Goal: Information Seeking & Learning: Learn about a topic

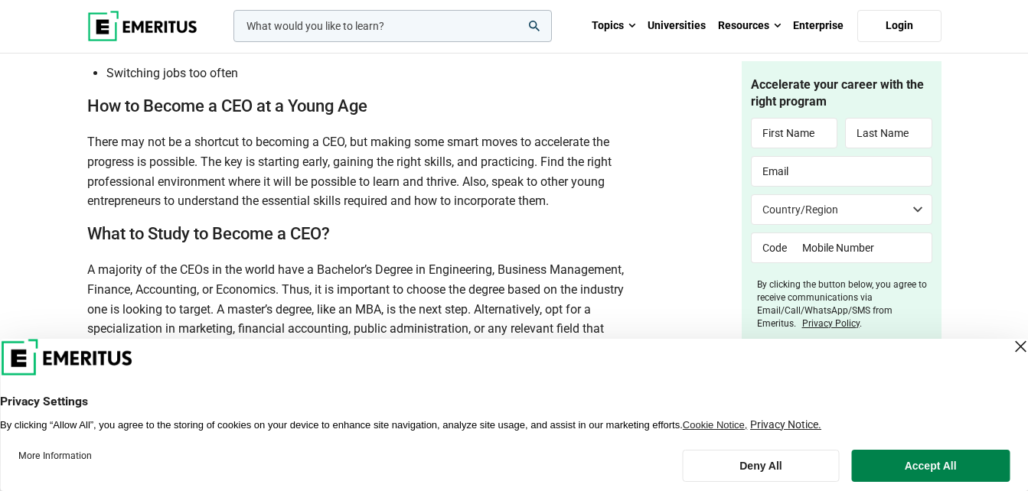
click at [1009, 344] on div "Close Layer" at bounding box center [1019, 346] width 21 height 21
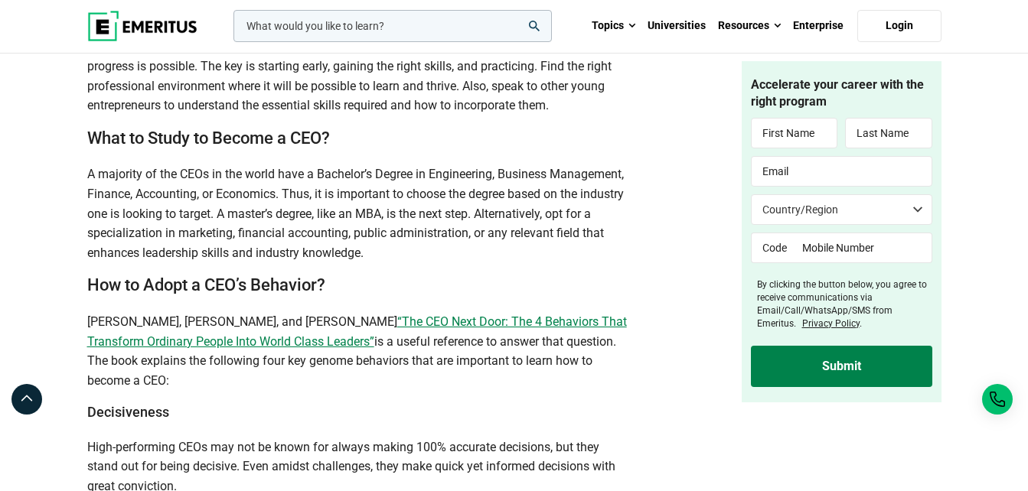
scroll to position [2527, 0]
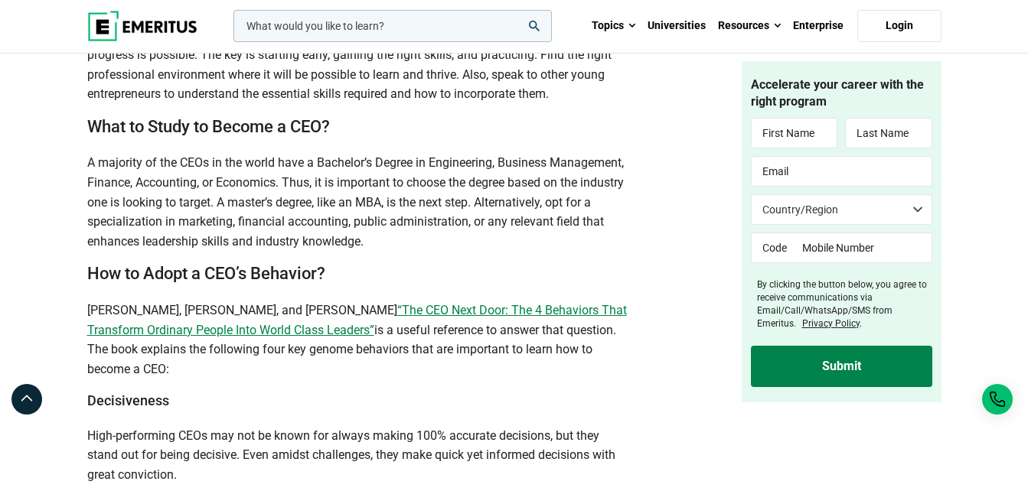
click at [112, 139] on h2 "What to Study to Become a CEO?" at bounding box center [357, 127] width 540 height 22
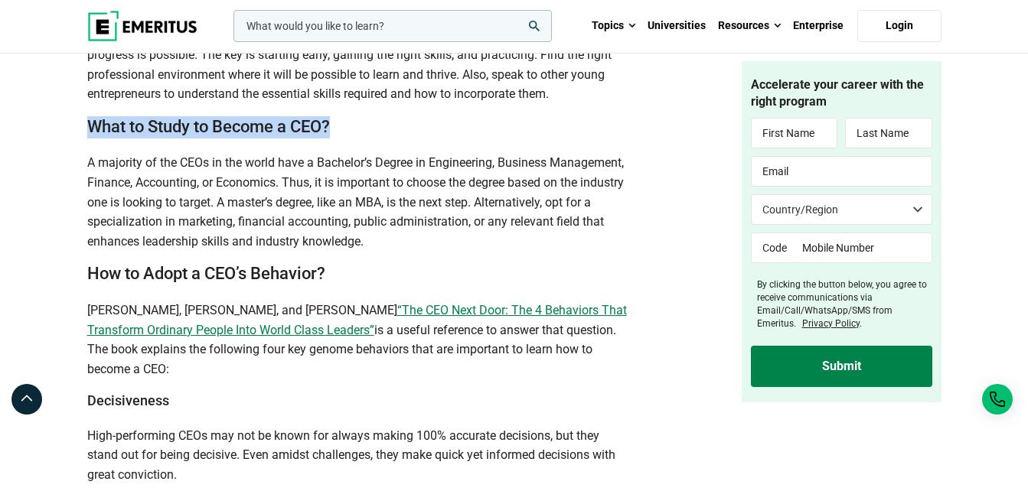
drag, startPoint x: 90, startPoint y: 152, endPoint x: 336, endPoint y: 145, distance: 246.5
click at [336, 139] on h2 "What to Study to Become a CEO?" at bounding box center [357, 127] width 540 height 22
copy h2 "What to Study to Become a CEO?"
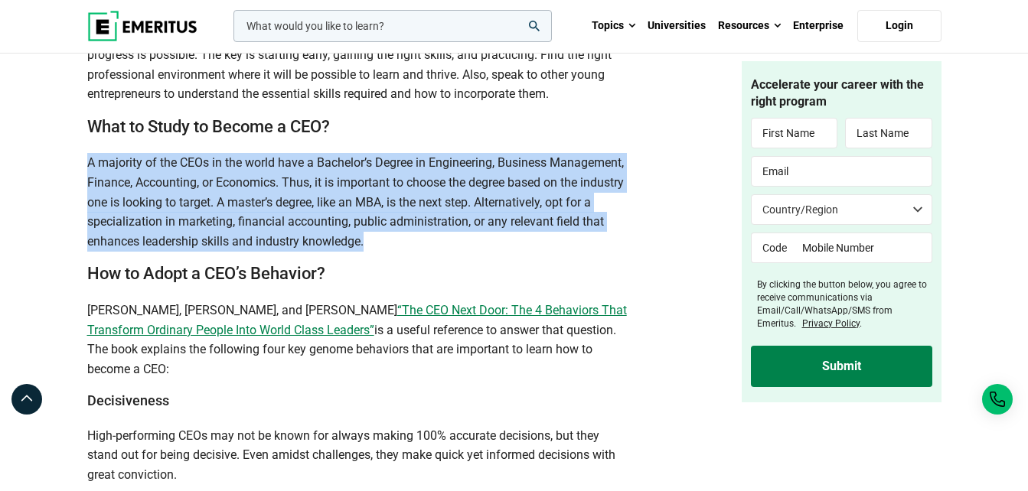
drag, startPoint x: 90, startPoint y: 186, endPoint x: 484, endPoint y: 265, distance: 402.7
click at [484, 248] on span "A majority of the CEOs in the world have a Bachelor’s Degree in Engineering, Bu…" at bounding box center [355, 201] width 536 height 93
copy span "A majority of the CEOs in the world have a Bachelor’s Degree in Engineering, Bu…"
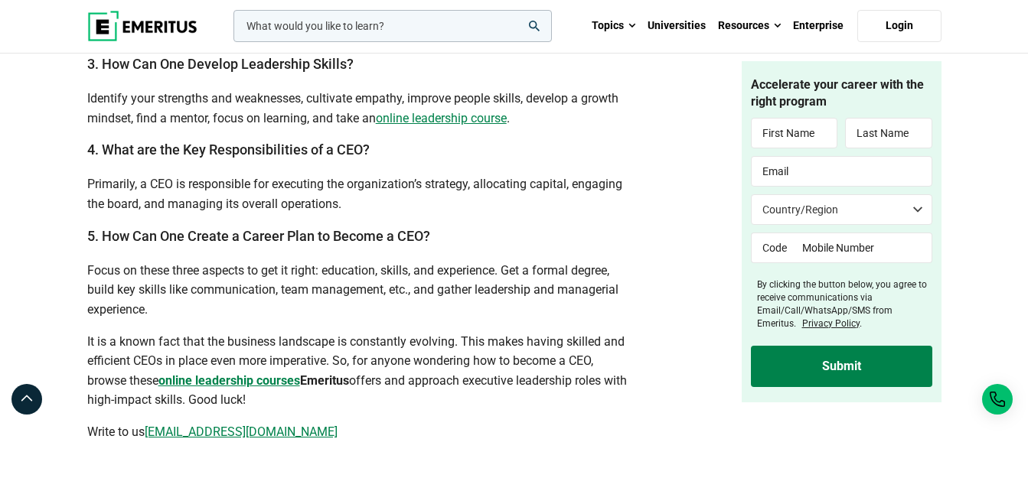
scroll to position [4354, 0]
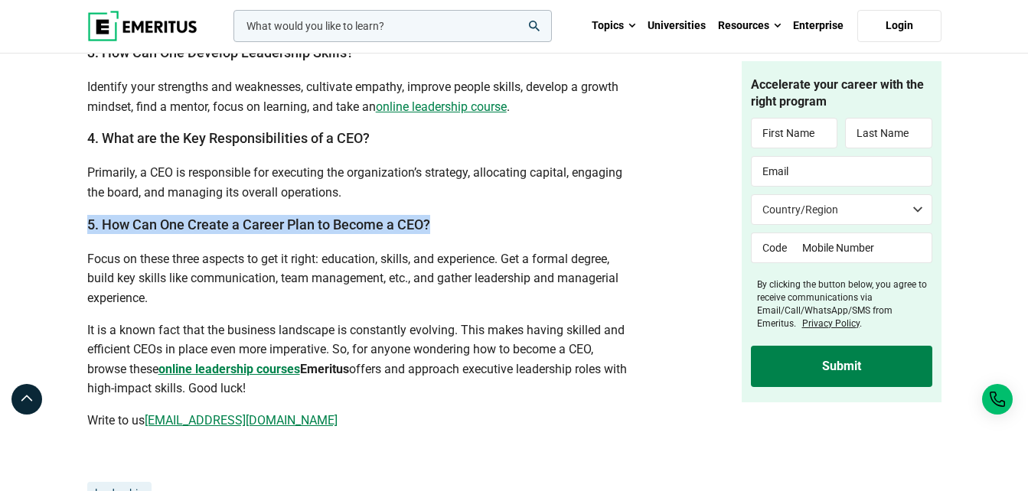
drag, startPoint x: 432, startPoint y: 284, endPoint x: 75, endPoint y: 283, distance: 357.4
copy h3 "5. How Can One Create a Career Plan to Become a CEO?"
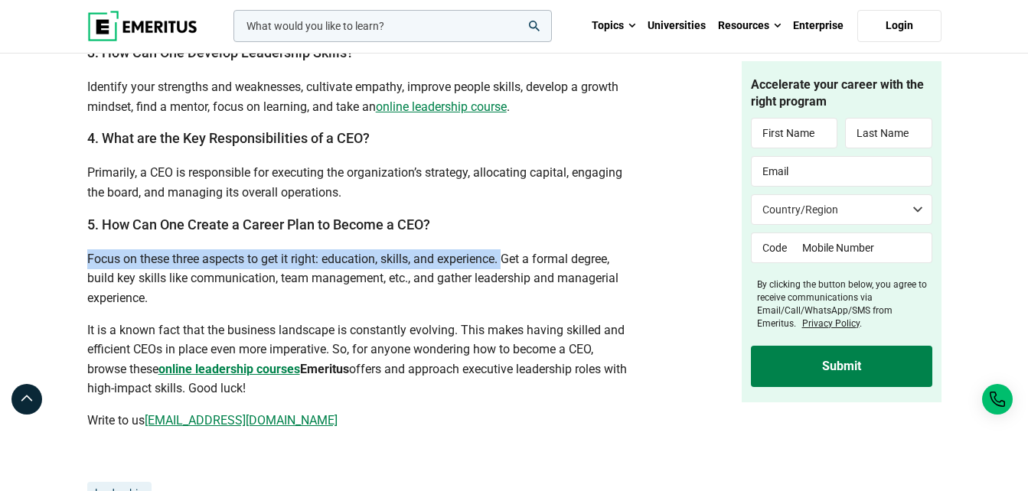
drag, startPoint x: 85, startPoint y: 316, endPoint x: 505, endPoint y: 311, distance: 420.2
copy span "Focus on these three aspects to get it right: education, skills, and experience."
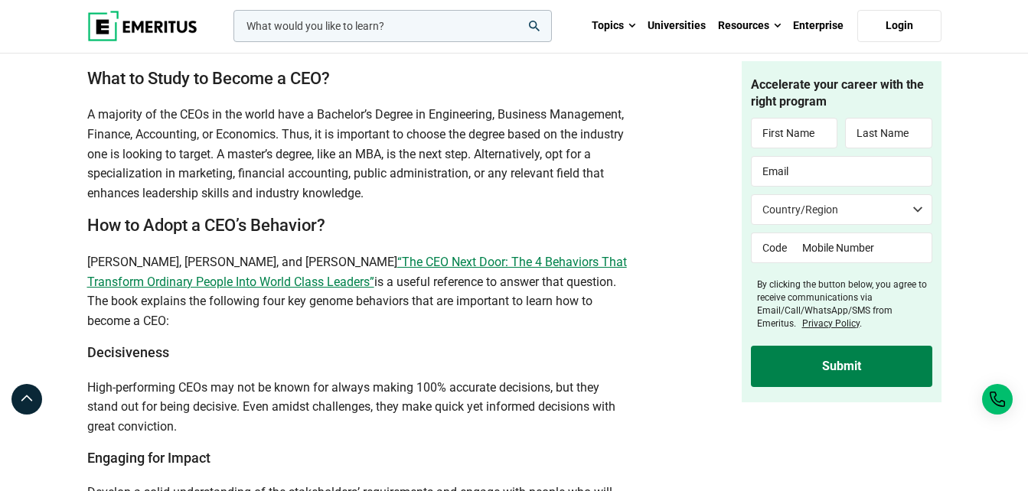
scroll to position [2671, 0]
